Goal: Information Seeking & Learning: Learn about a topic

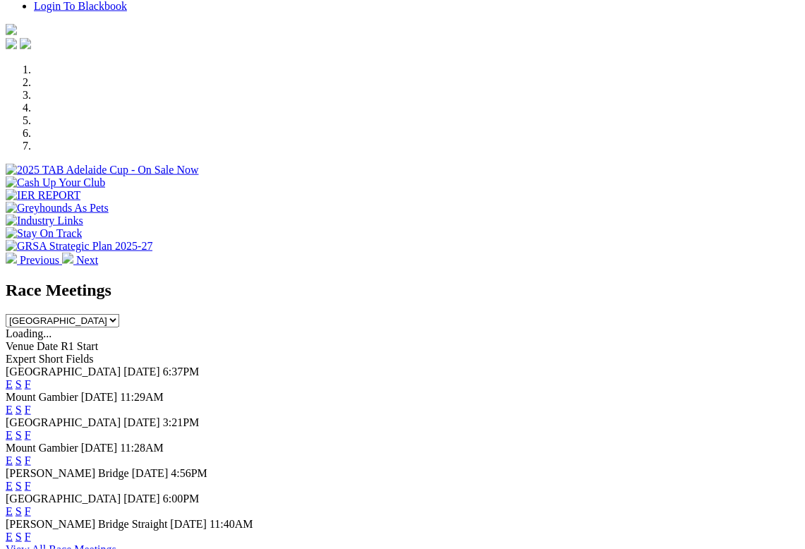
scroll to position [389, 0]
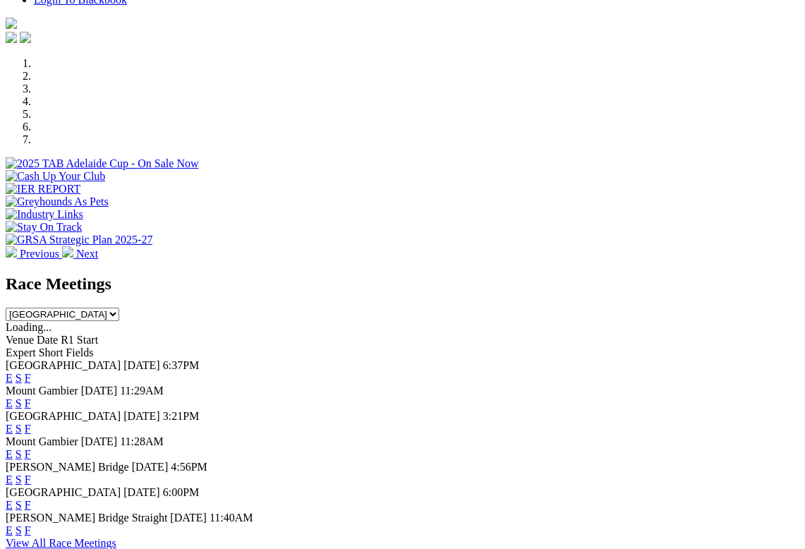
click at [31, 372] on link "F" at bounding box center [28, 378] width 6 height 12
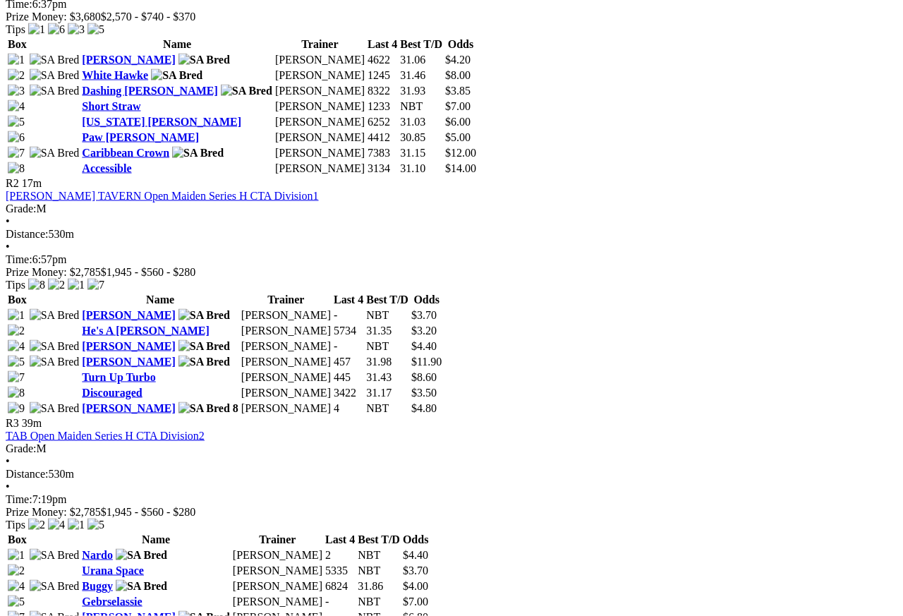
scroll to position [827, 0]
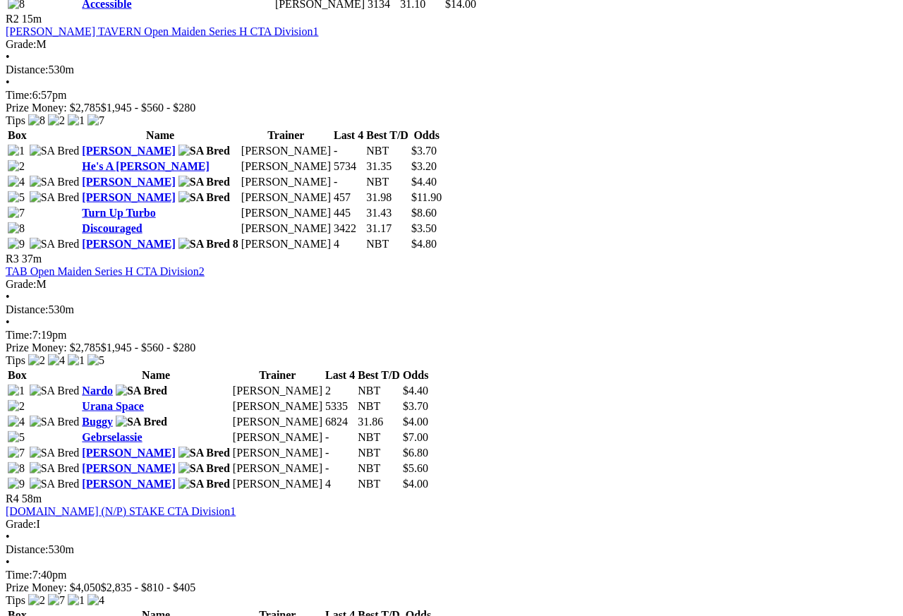
scroll to position [991, 0]
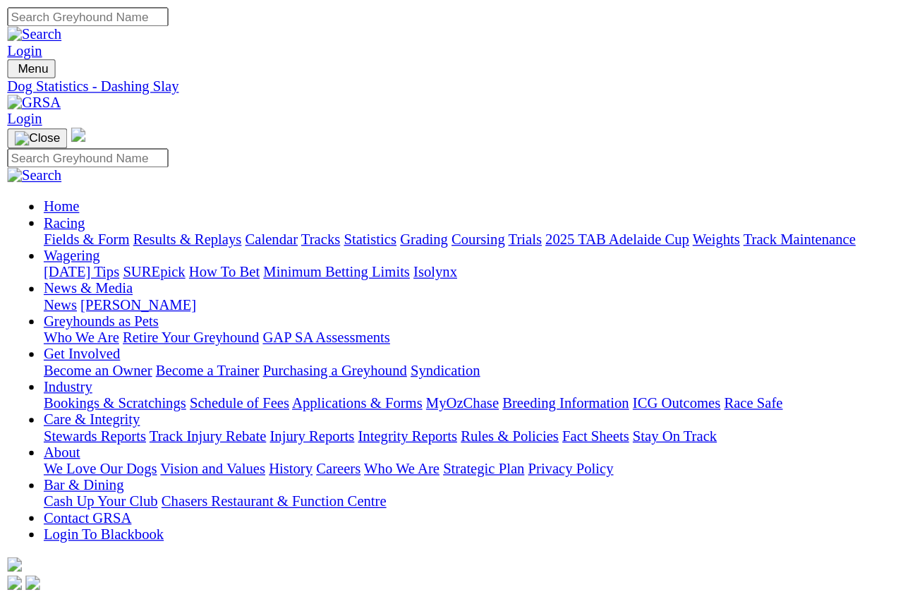
click at [191, 548] on link "Dashing [PERSON_NAME]" at bounding box center [129, 615] width 130 height 12
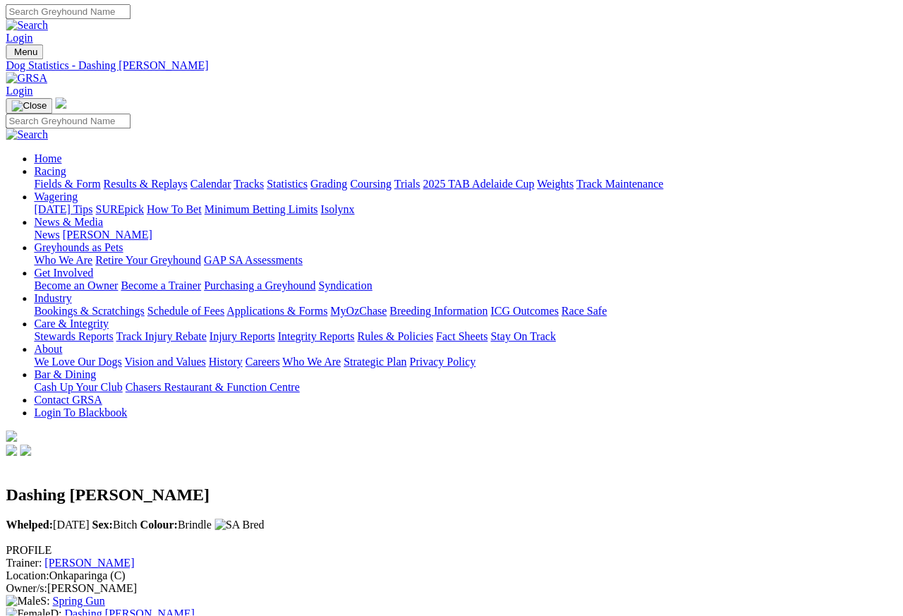
scroll to position [1, 13]
click at [190, 608] on link "Dashing [PERSON_NAME]" at bounding box center [129, 614] width 130 height 12
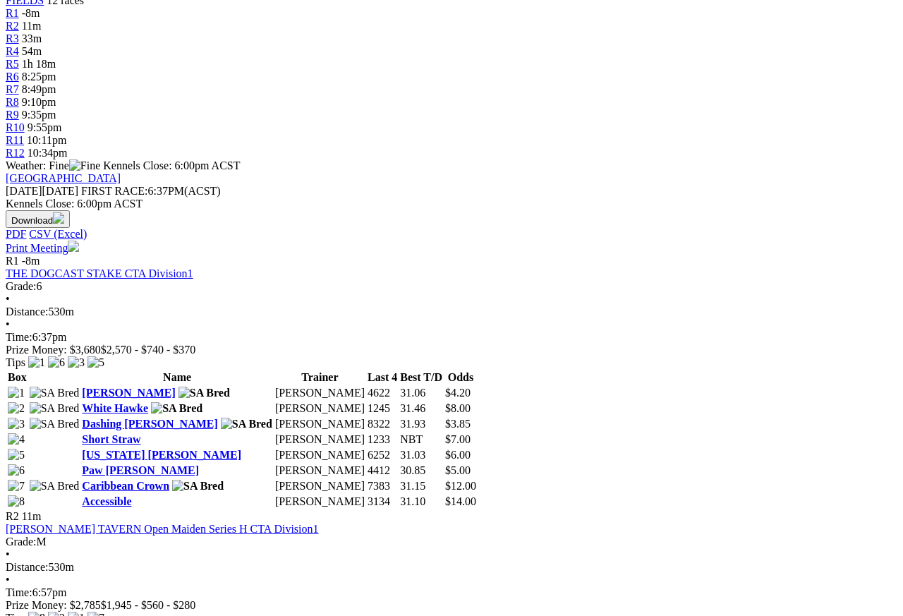
scroll to position [494, 0]
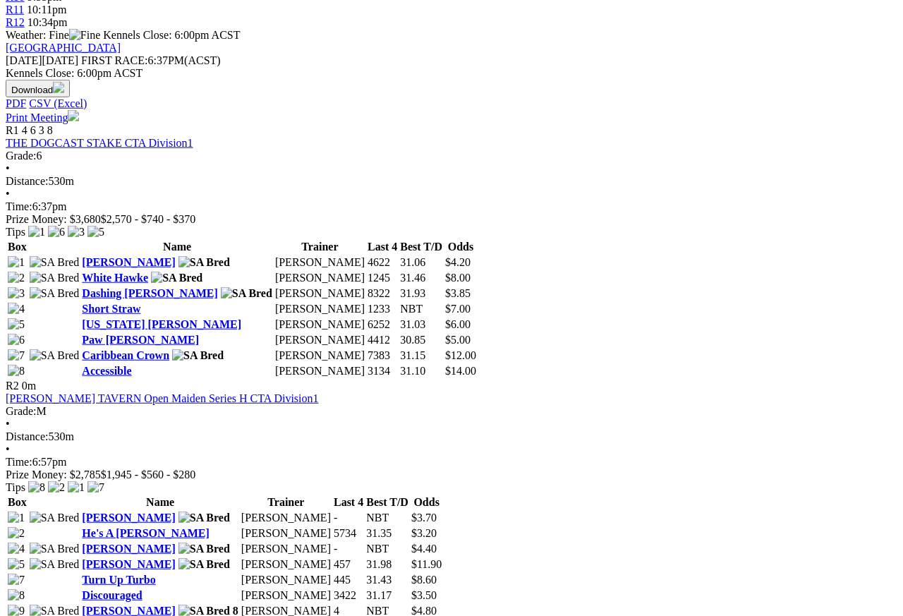
scroll to position [625, 0]
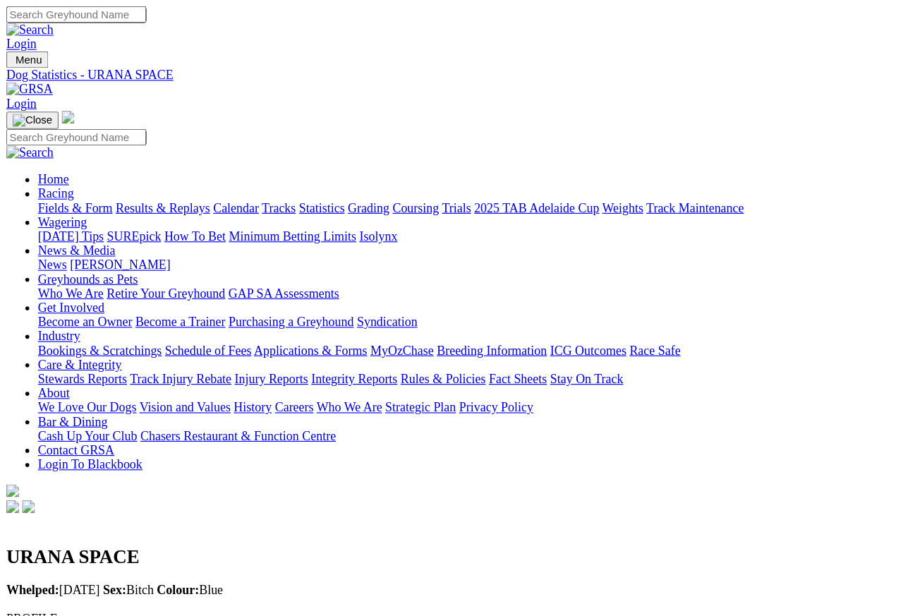
scroll to position [13, 0]
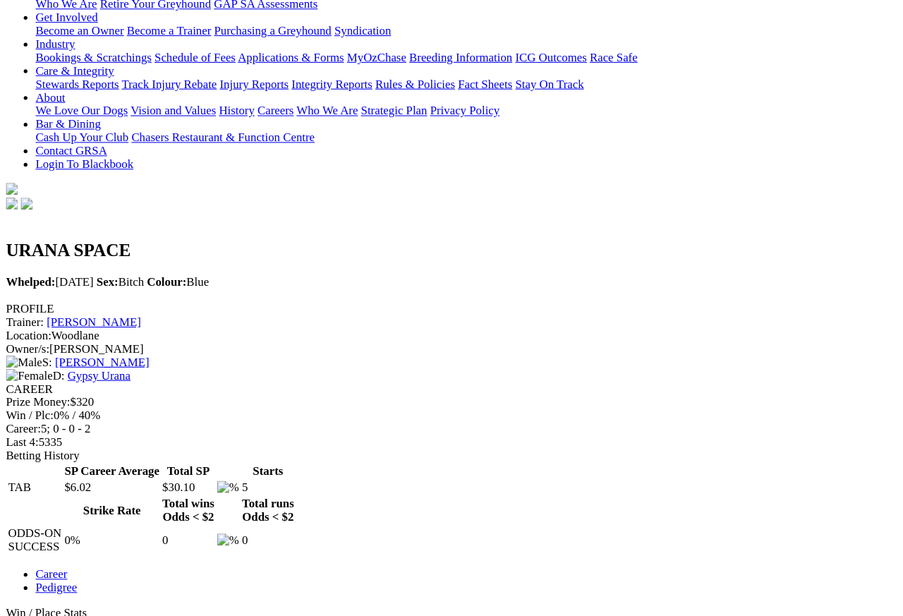
scroll to position [216, 0]
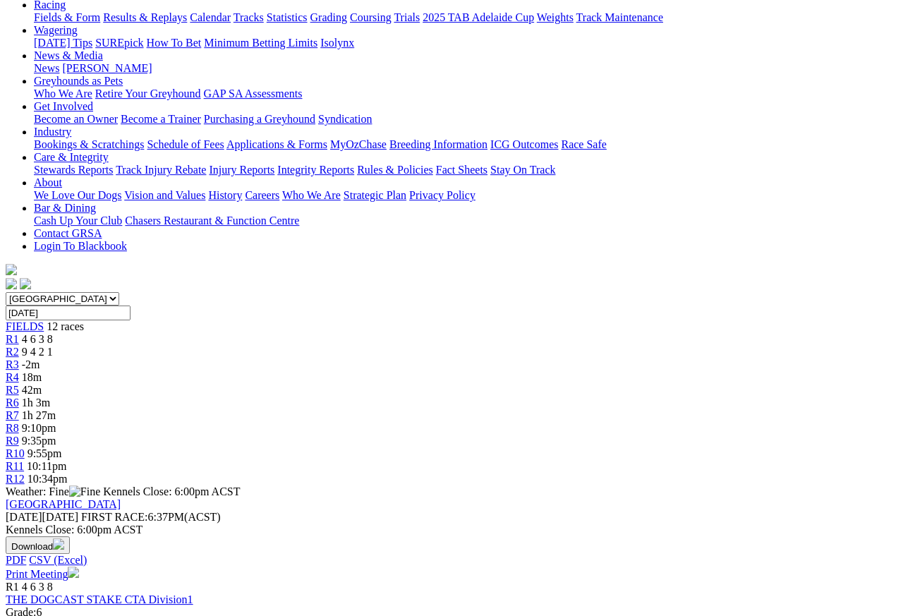
scroll to position [166, 0]
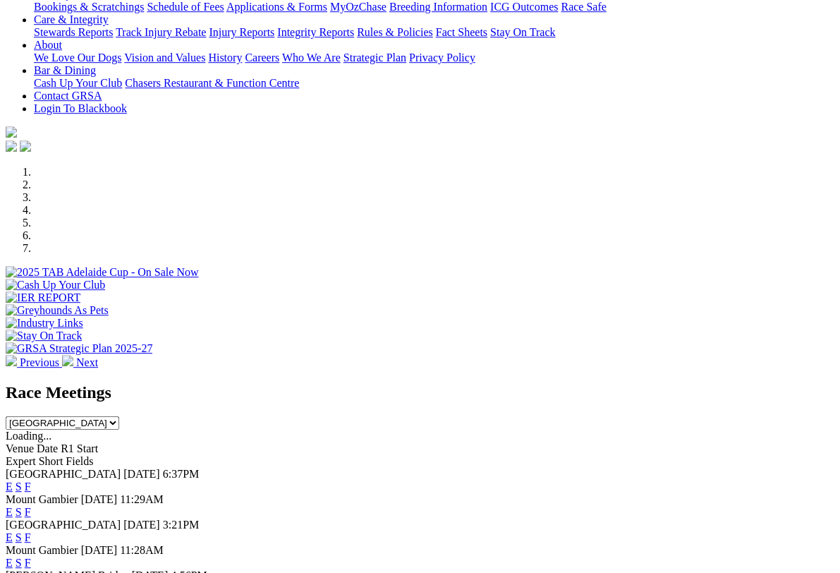
scroll to position [280, 0]
click at [31, 480] on link "F" at bounding box center [28, 486] width 6 height 12
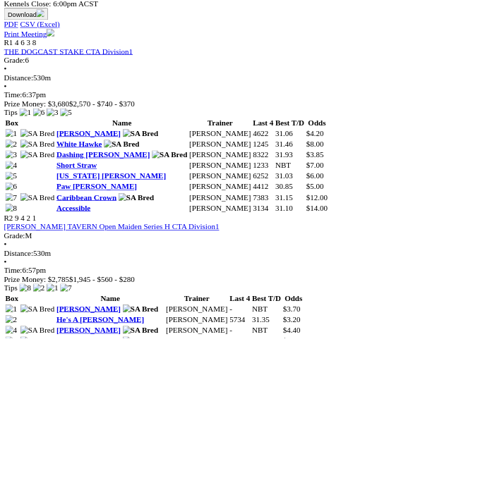
scroll to position [731, 0]
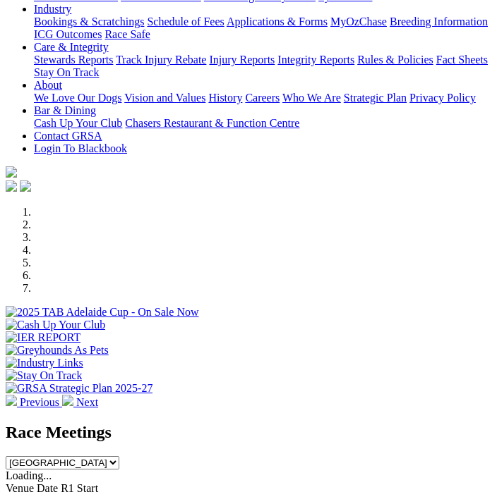
scroll to position [276, 0]
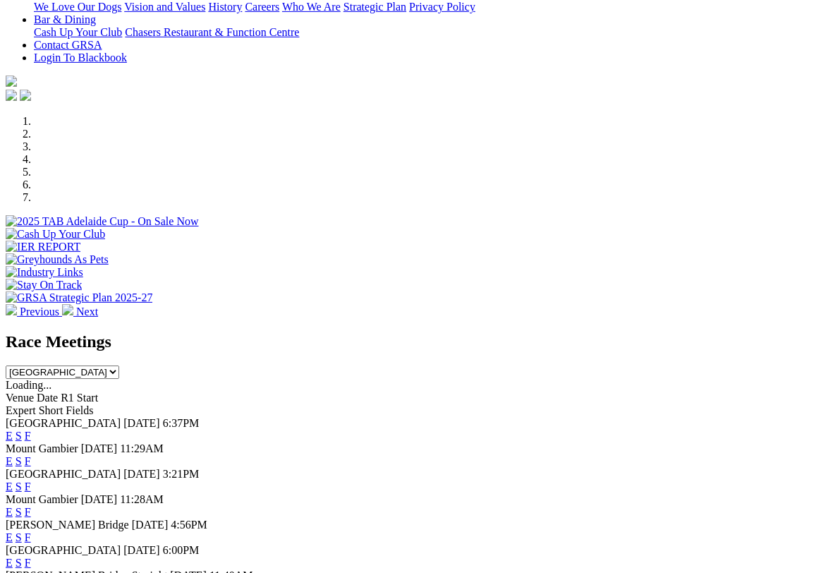
scroll to position [331, 0]
click at [31, 429] on link "F" at bounding box center [28, 435] width 6 height 12
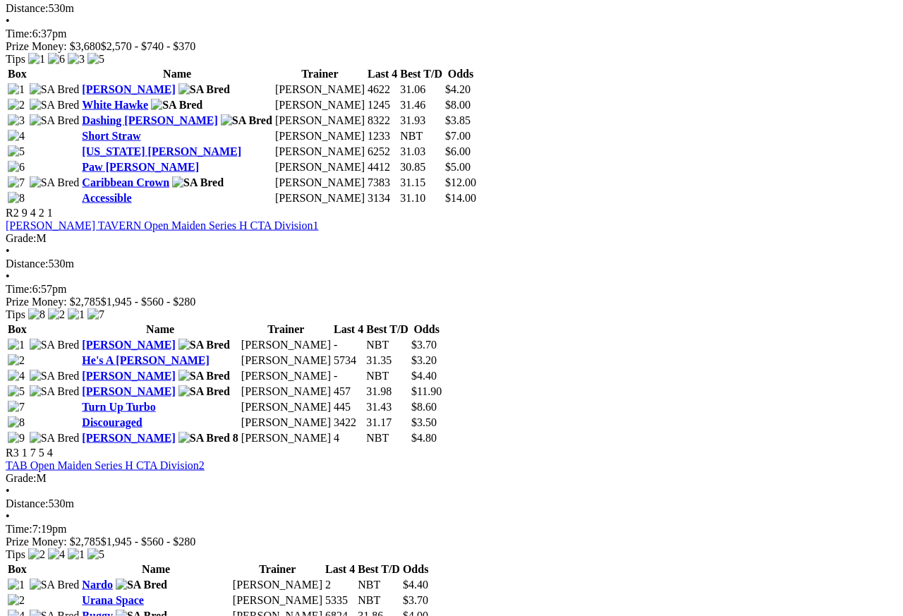
scroll to position [798, 0]
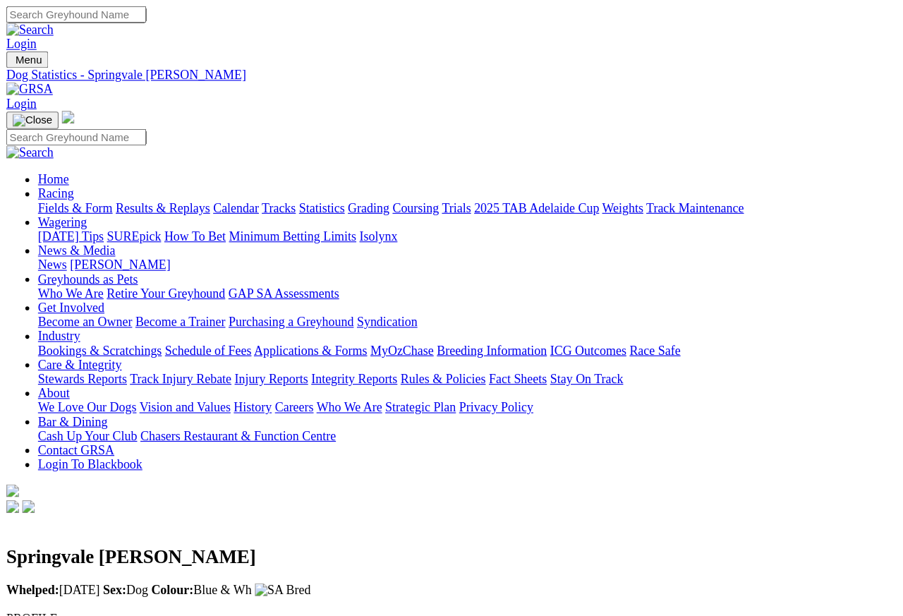
scroll to position [13, 0]
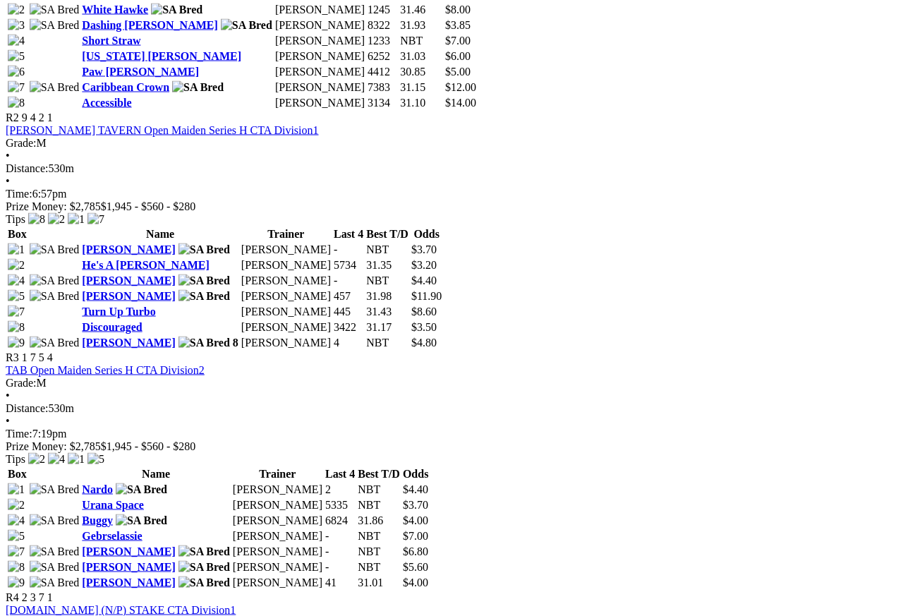
scroll to position [892, 0]
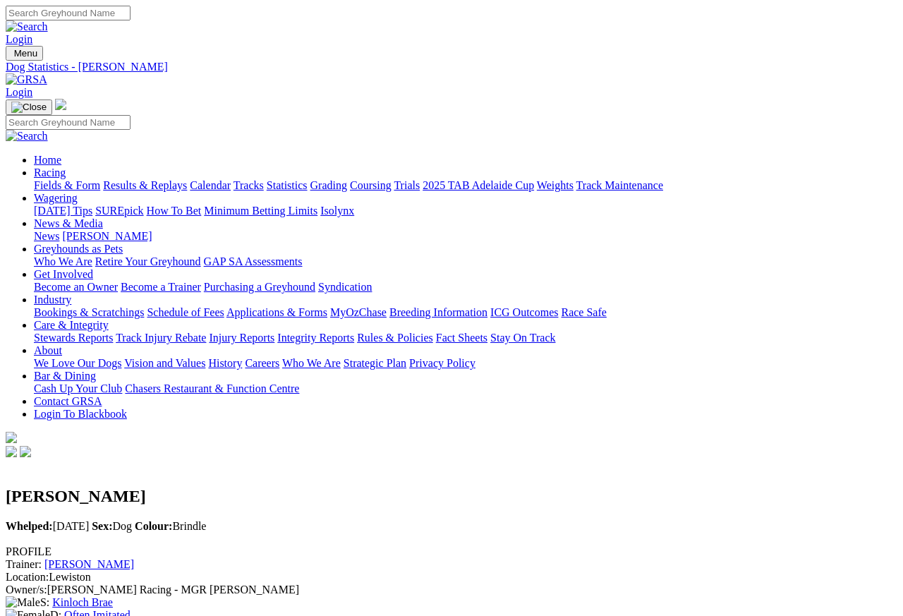
scroll to position [6, 0]
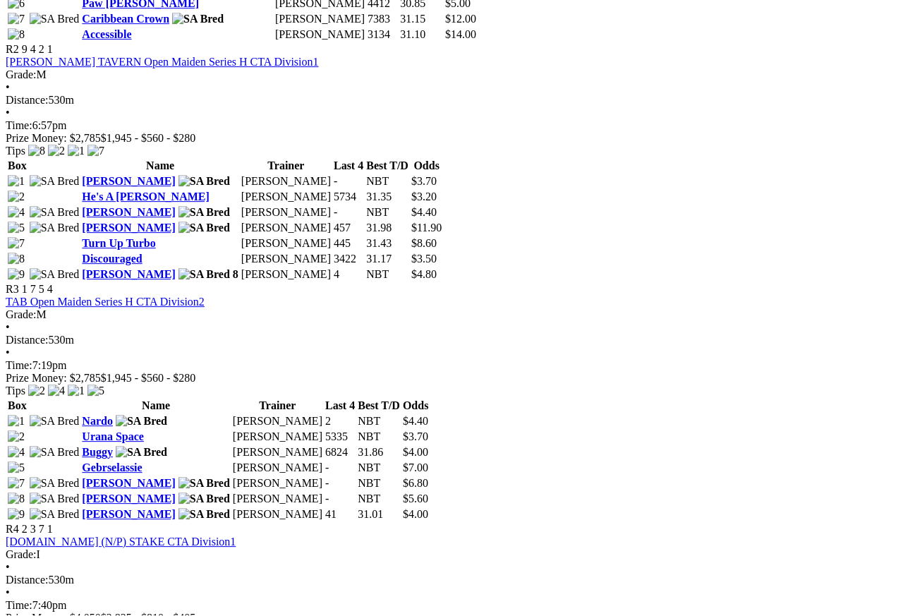
scroll to position [960, 0]
